Goal: Transaction & Acquisition: Purchase product/service

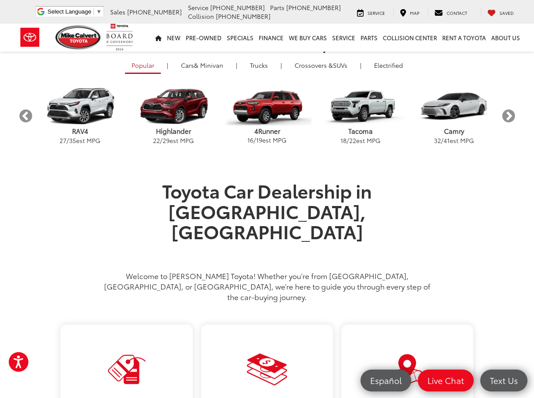
scroll to position [306, 0]
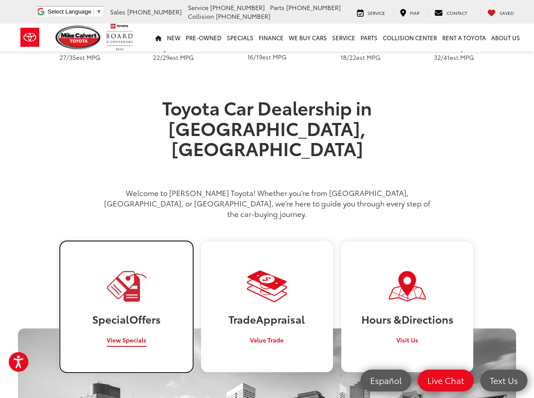
click at [134, 335] on span "View Specials" at bounding box center [127, 339] width 40 height 9
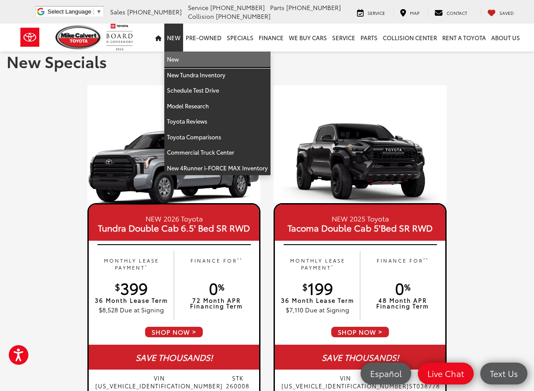
click at [183, 64] on link "New" at bounding box center [217, 60] width 106 height 16
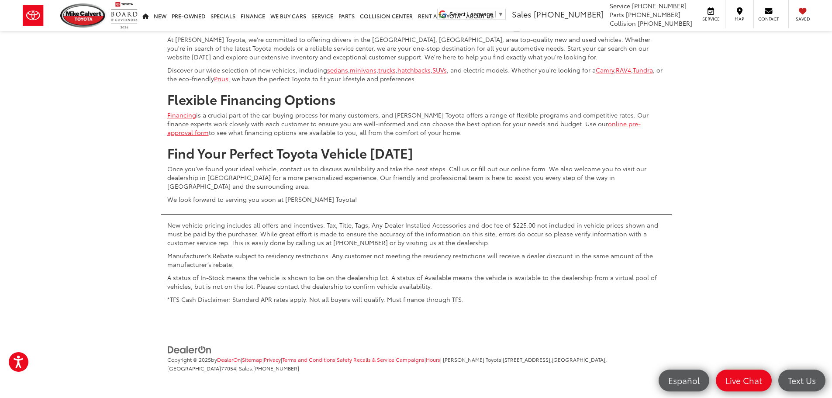
scroll to position [4062, 0]
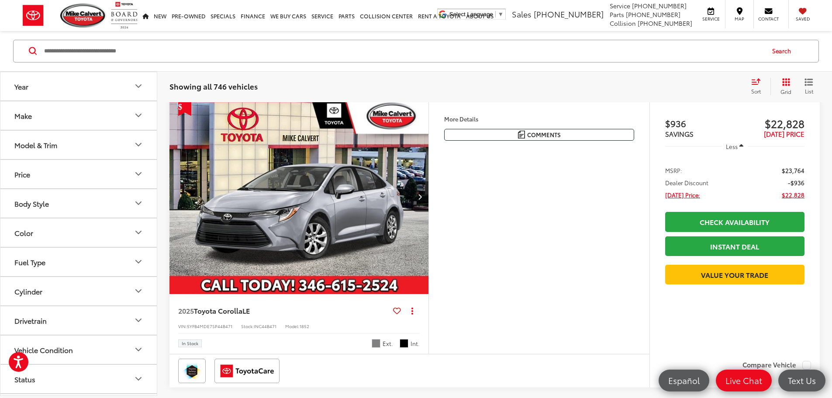
scroll to position [0, 0]
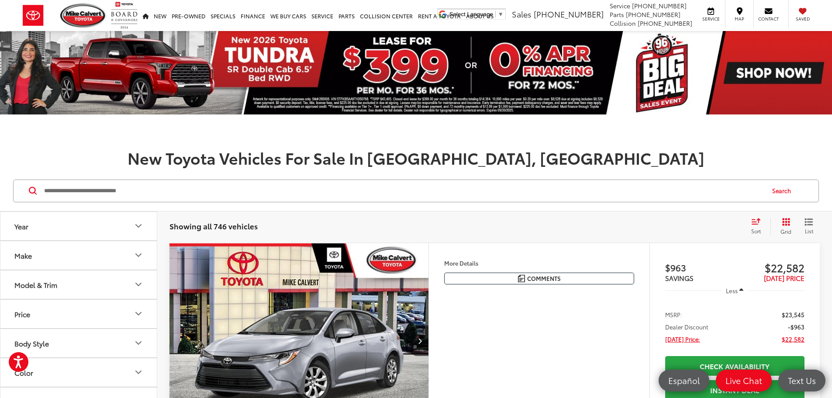
drag, startPoint x: 439, startPoint y: 333, endPoint x: 357, endPoint y: 137, distance: 212.1
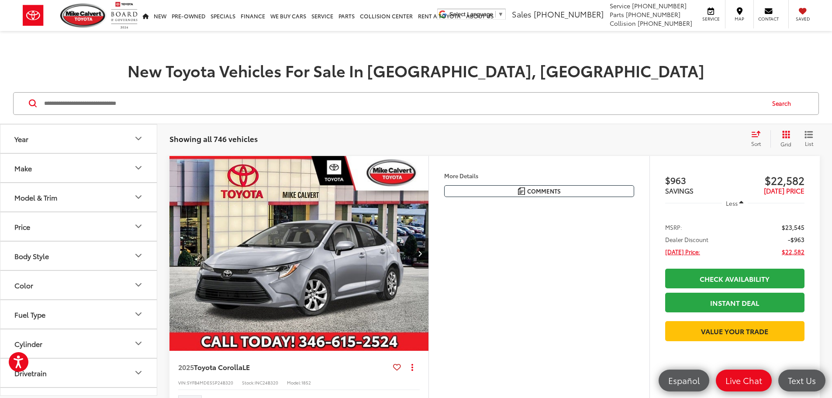
click at [533, 132] on icon "Grid View" at bounding box center [786, 135] width 8 height 8
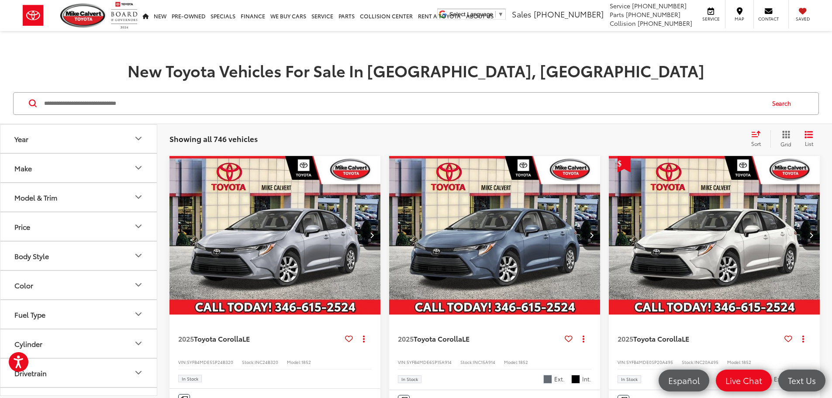
click at [42, 165] on button "Make" at bounding box center [78, 168] width 157 height 28
click at [50, 192] on button "Model & Trim" at bounding box center [78, 197] width 157 height 28
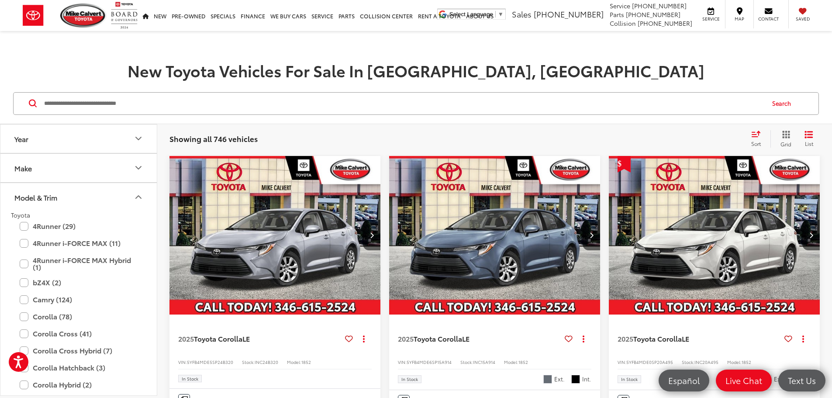
click at [51, 192] on button "Model & Trim" at bounding box center [78, 197] width 157 height 28
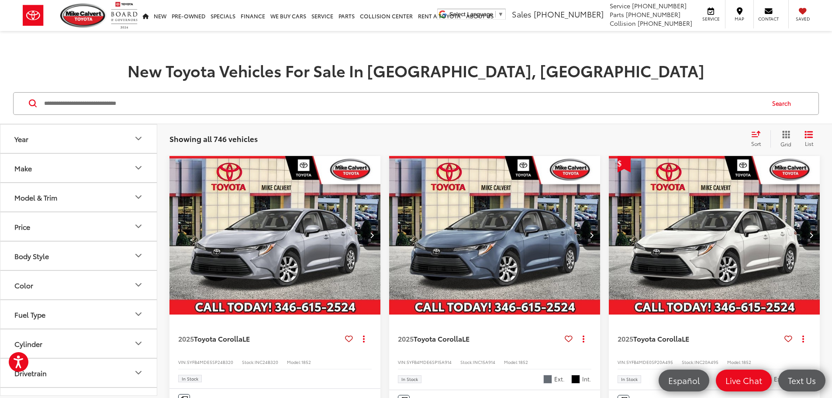
click at [51, 192] on button "Model & Trim" at bounding box center [78, 197] width 157 height 28
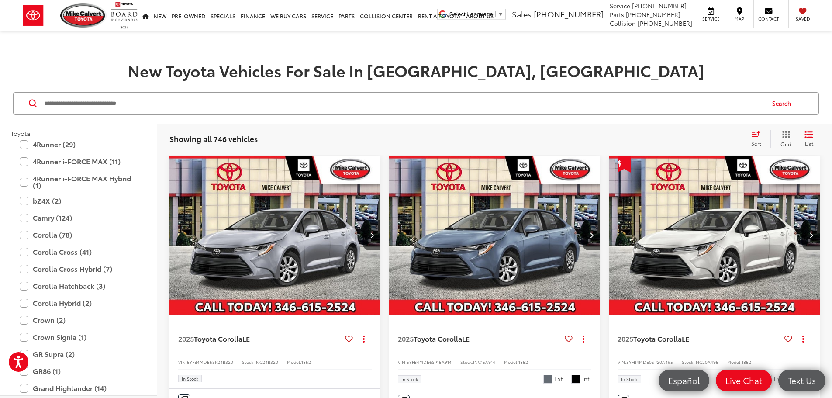
scroll to position [87, 0]
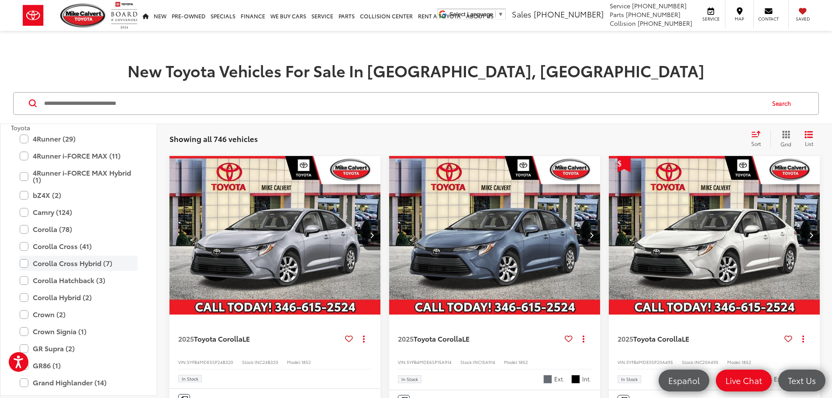
click at [35, 262] on label "Corolla Cross Hybrid (7)" at bounding box center [79, 263] width 118 height 15
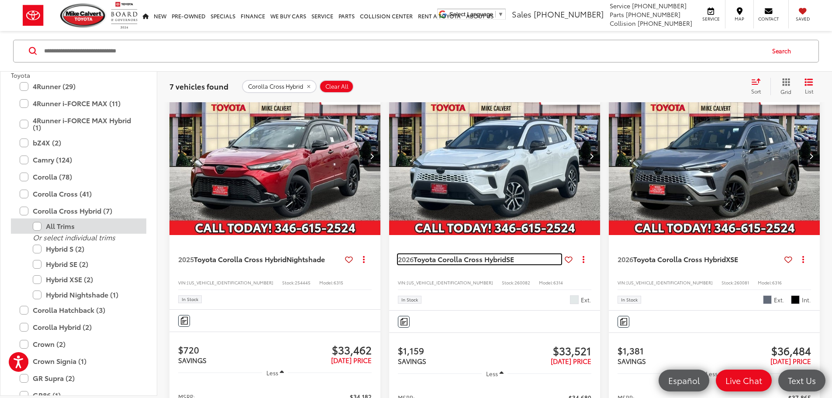
scroll to position [721, 0]
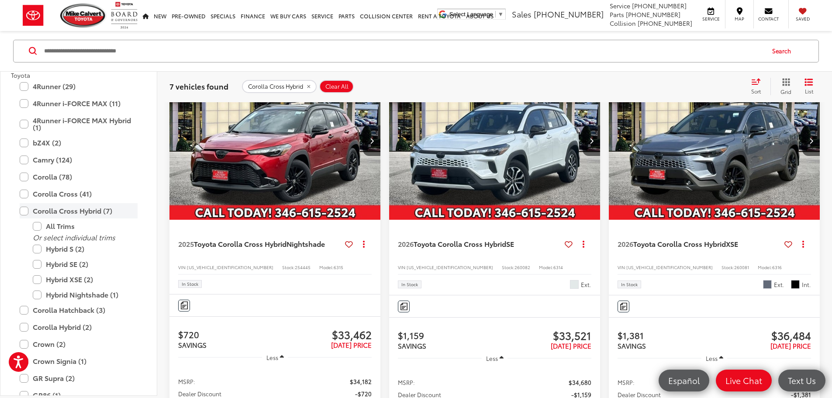
click at [22, 211] on label "Corolla Cross Hybrid (7)" at bounding box center [79, 211] width 118 height 15
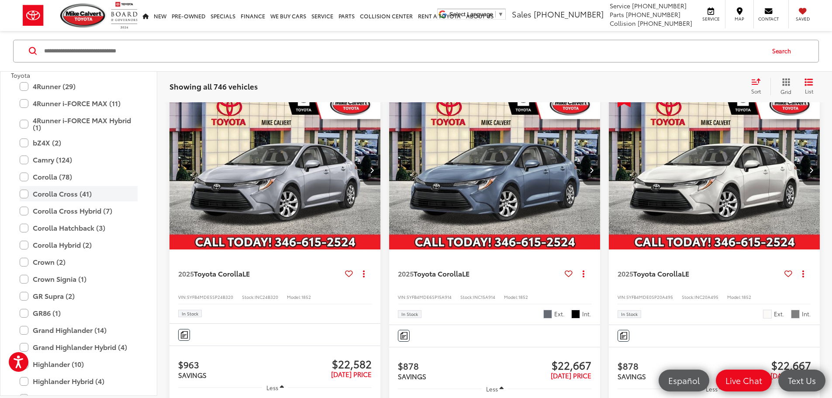
scroll to position [140, 0]
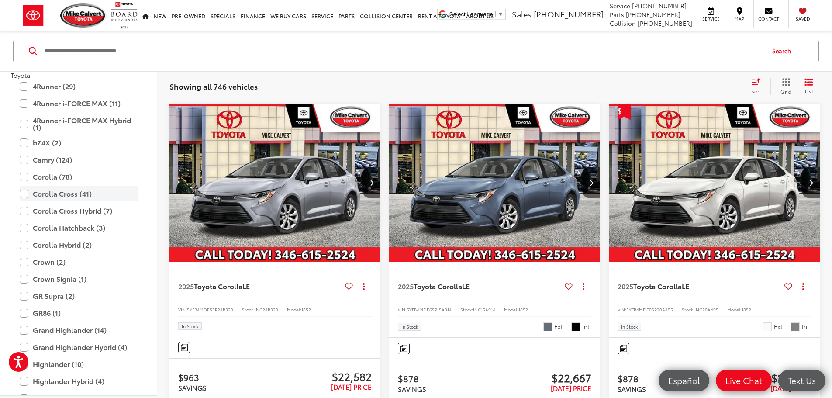
click at [24, 191] on label "Corolla Cross (41)" at bounding box center [79, 194] width 118 height 15
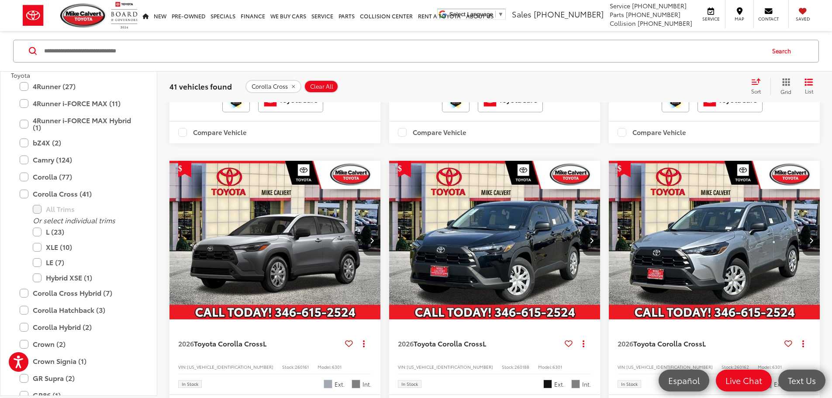
scroll to position [1145, 0]
